Goal: Task Accomplishment & Management: Use online tool/utility

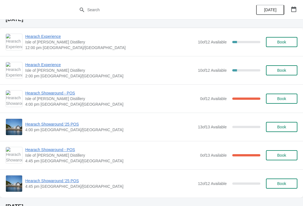
scroll to position [434, 0]
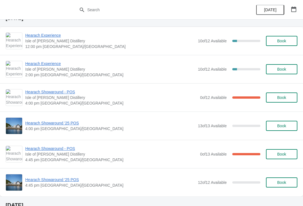
click at [286, 100] on span "Book" at bounding box center [281, 97] width 9 height 4
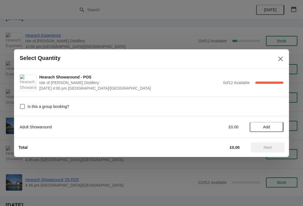
click at [269, 127] on span "Add" at bounding box center [266, 127] width 7 height 4
click at [278, 128] on icon at bounding box center [276, 127] width 6 height 6
click at [279, 126] on icon at bounding box center [276, 127] width 6 height 6
click at [277, 128] on icon at bounding box center [276, 127] width 6 height 6
click at [278, 126] on icon at bounding box center [276, 127] width 6 height 6
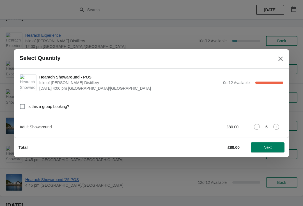
click at [277, 129] on icon at bounding box center [276, 127] width 6 height 6
click at [279, 128] on icon at bounding box center [276, 127] width 6 height 6
click at [276, 129] on icon at bounding box center [276, 127] width 6 height 6
click at [277, 127] on icon at bounding box center [276, 127] width 6 height 6
click at [277, 128] on icon at bounding box center [276, 127] width 6 height 6
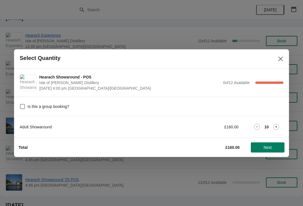
click at [278, 128] on icon at bounding box center [276, 127] width 6 height 6
click at [273, 129] on icon at bounding box center [276, 127] width 6 height 6
click at [277, 128] on icon at bounding box center [276, 127] width 6 height 6
click at [278, 127] on icon at bounding box center [276, 127] width 6 height 6
click at [276, 127] on icon at bounding box center [276, 127] width 2 height 2
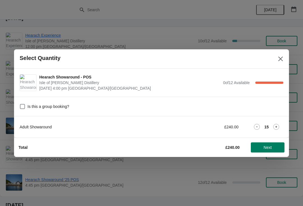
click at [278, 126] on icon at bounding box center [276, 127] width 6 height 6
click at [278, 128] on icon at bounding box center [276, 127] width 6 height 6
click at [272, 148] on span "Next" at bounding box center [268, 147] width 8 height 4
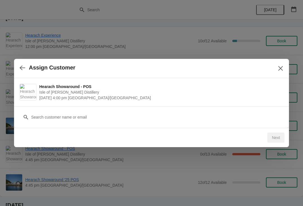
click at [283, 64] on button "Close" at bounding box center [280, 68] width 10 height 10
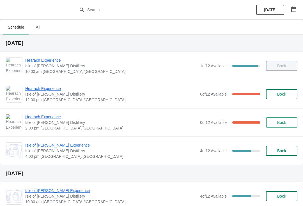
click at [290, 6] on button "button" at bounding box center [293, 9] width 10 height 10
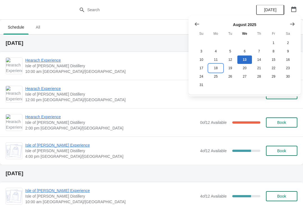
click at [216, 69] on button "18" at bounding box center [215, 68] width 14 height 8
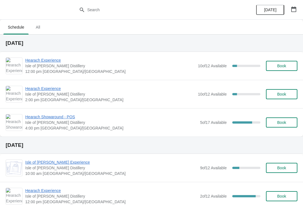
click at [45, 119] on span "Hearach Showaround - POS" at bounding box center [111, 117] width 172 height 6
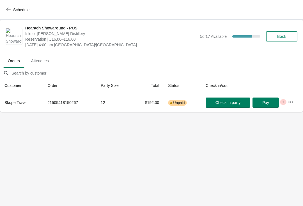
click at [290, 102] on icon "button" at bounding box center [290, 101] width 4 height 1
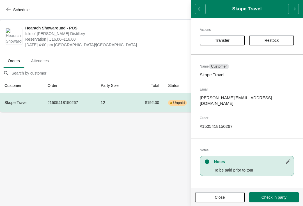
click at [262, 167] on p "To be paid prior to tour" at bounding box center [252, 170] width 77 height 6
click at [290, 159] on icon "button" at bounding box center [288, 162] width 6 height 6
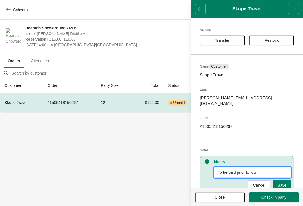
click at [264, 167] on input "To be paid prior to tour" at bounding box center [252, 172] width 77 height 10
type input "To"
type input "Paid on 13/08 #347003"
click at [287, 181] on button "Save" at bounding box center [282, 185] width 18 height 10
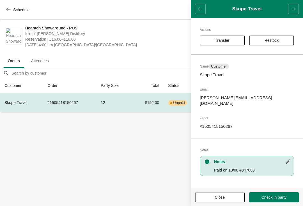
click at [138, 153] on body "Schedule Hearach Showaround - POS Isle of Harris Distillery Reservation | £16.0…" at bounding box center [151, 103] width 303 height 206
click at [267, 161] on div "Notes Paid on 13/08 #347003" at bounding box center [247, 166] width 94 height 20
click at [290, 159] on icon "button" at bounding box center [288, 162] width 6 height 6
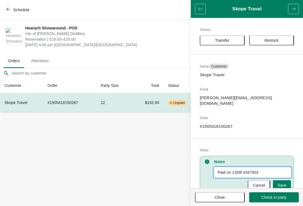
click at [273, 167] on input "Paid on 13/08 #347003" at bounding box center [252, 172] width 77 height 10
click at [227, 167] on input "Paid on 13/08 #347003" at bounding box center [252, 172] width 77 height 10
type input "Paid for 17pax on 13/08 #347003"
click at [284, 183] on span "Save" at bounding box center [281, 185] width 9 height 4
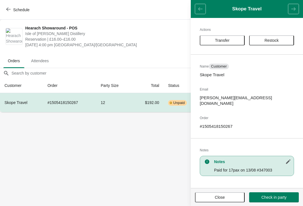
click at [284, 197] on span "Check in party" at bounding box center [273, 197] width 25 height 4
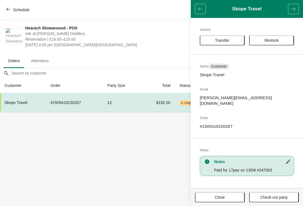
click at [225, 200] on button "Close" at bounding box center [220, 197] width 50 height 10
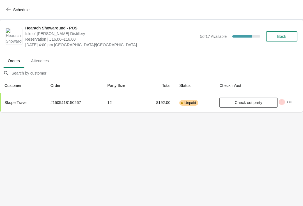
click at [263, 103] on span "Check out party" at bounding box center [248, 102] width 48 height 4
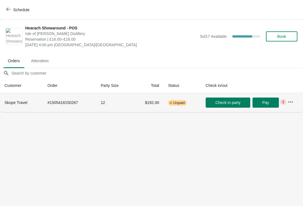
click at [250, 105] on button "Check in party" at bounding box center [228, 103] width 45 height 10
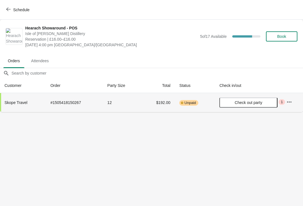
click at [252, 103] on span "Check out party" at bounding box center [248, 102] width 27 height 4
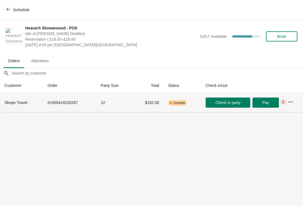
click at [229, 104] on span "Check in party" at bounding box center [227, 102] width 25 height 4
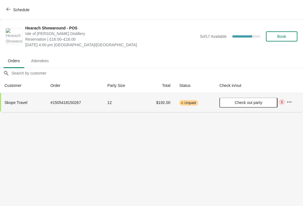
click at [260, 103] on span "Check out party" at bounding box center [248, 102] width 27 height 4
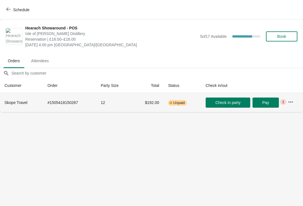
click at [10, 8] on icon "button" at bounding box center [8, 9] width 4 height 4
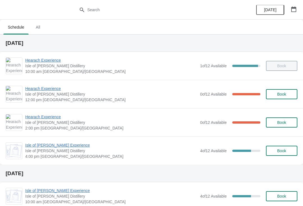
click at [37, 91] on span "Hearach Experience" at bounding box center [111, 89] width 172 height 6
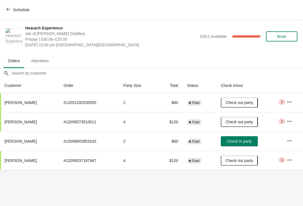
click at [244, 139] on button "Check in party" at bounding box center [239, 141] width 37 height 10
